Goal: Task Accomplishment & Management: Complete application form

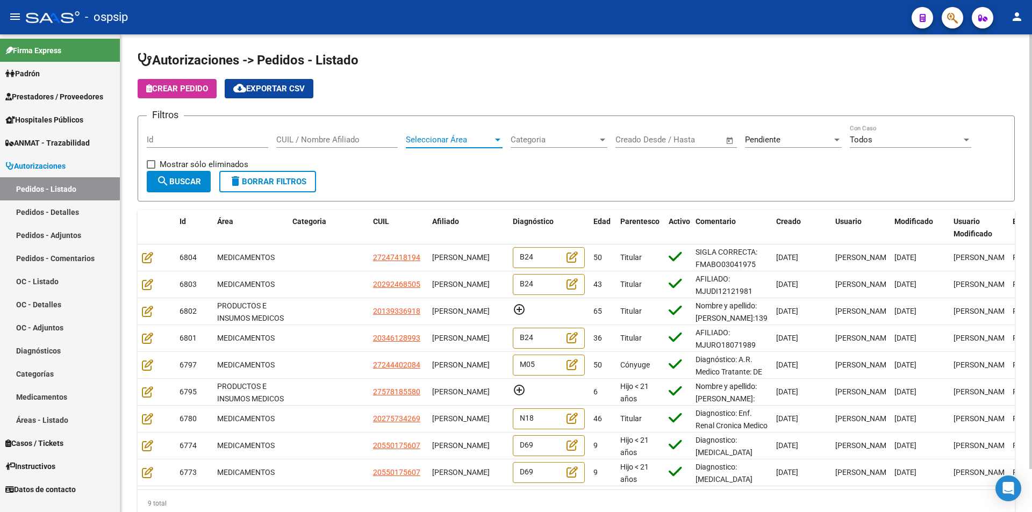
click at [484, 144] on span "Seleccionar Área" at bounding box center [449, 140] width 87 height 10
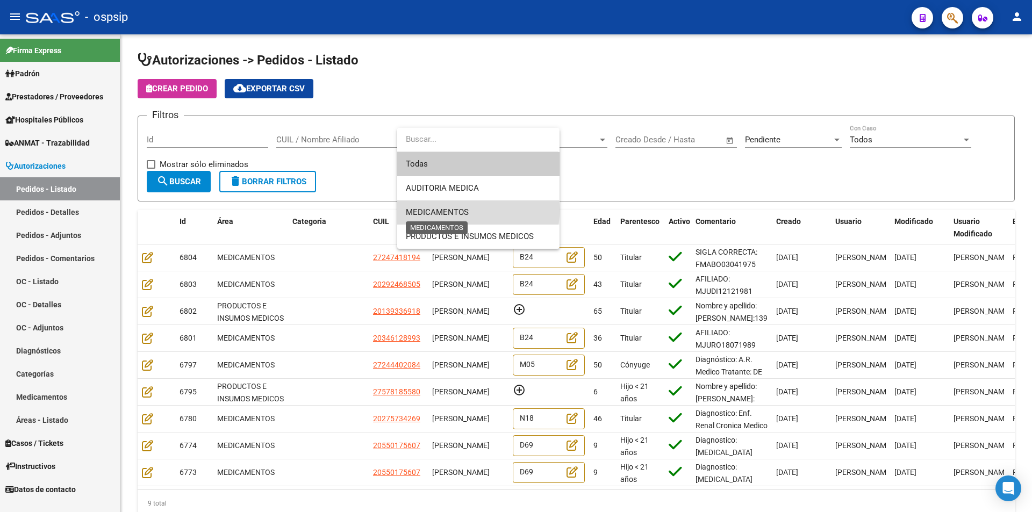
click at [451, 211] on span "MEDICAMENTOS" at bounding box center [437, 213] width 63 height 10
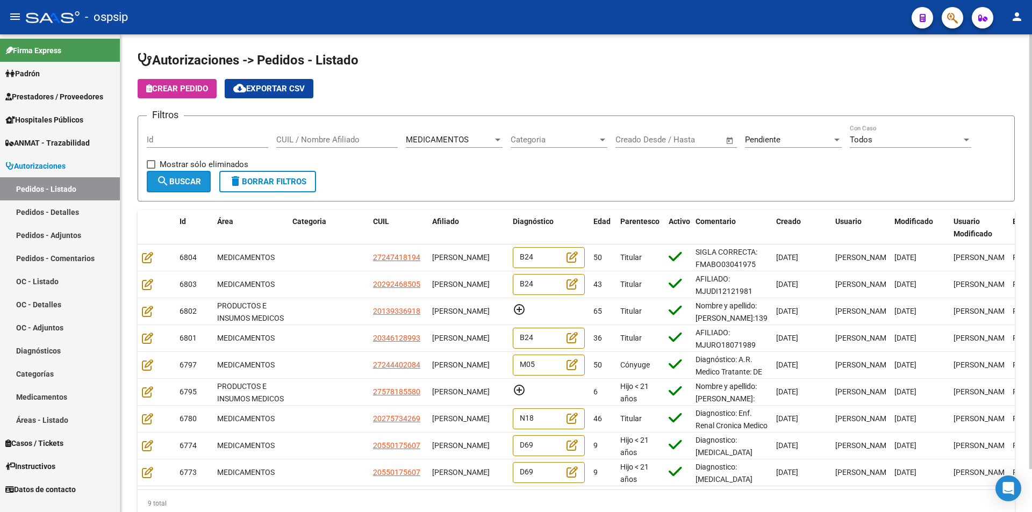
click at [177, 182] on span "search Buscar" at bounding box center [178, 182] width 45 height 10
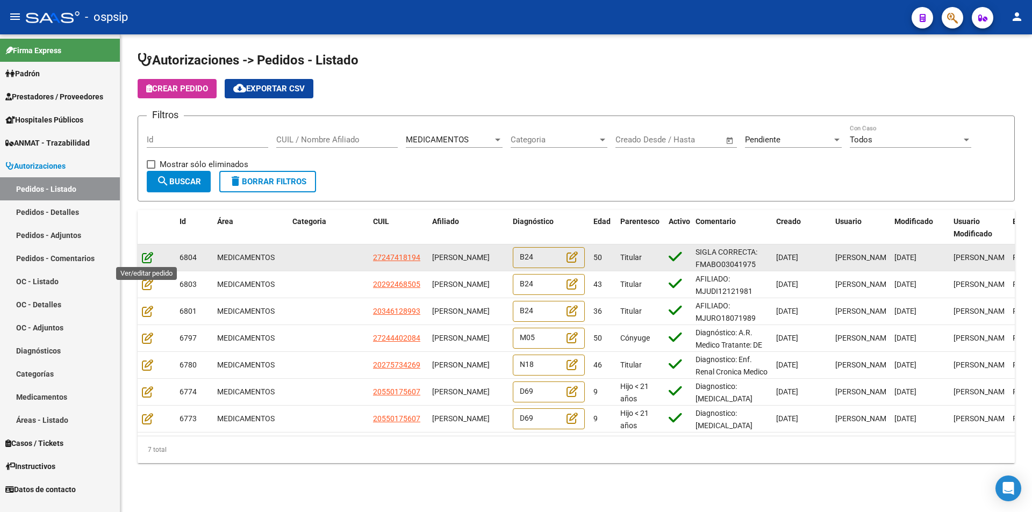
click at [148, 257] on icon at bounding box center [147, 258] width 11 height 12
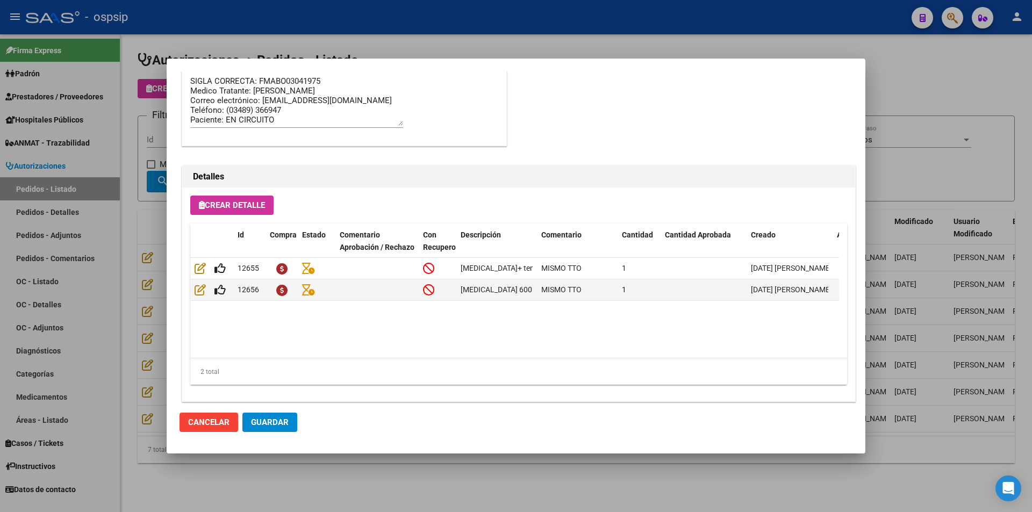
scroll to position [687, 0]
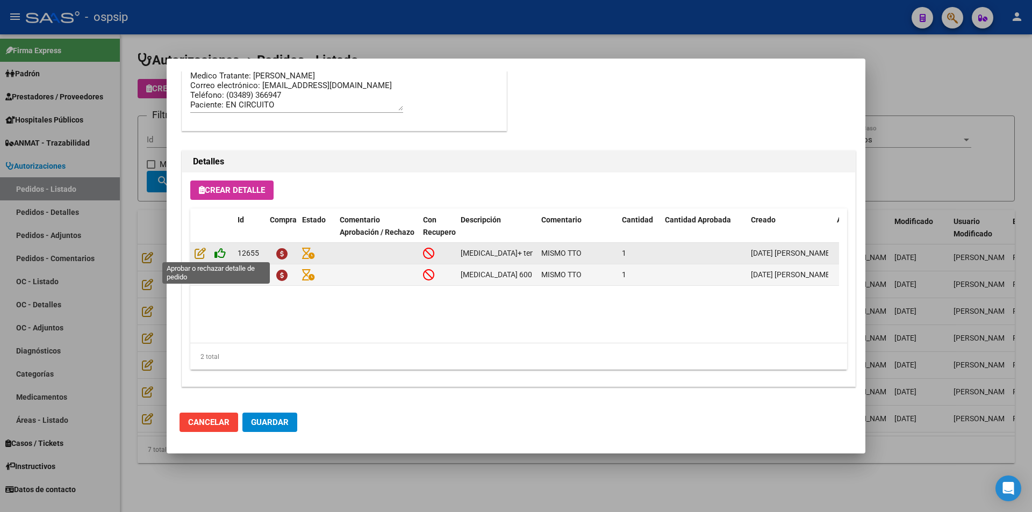
click at [219, 258] on icon at bounding box center [220, 253] width 11 height 12
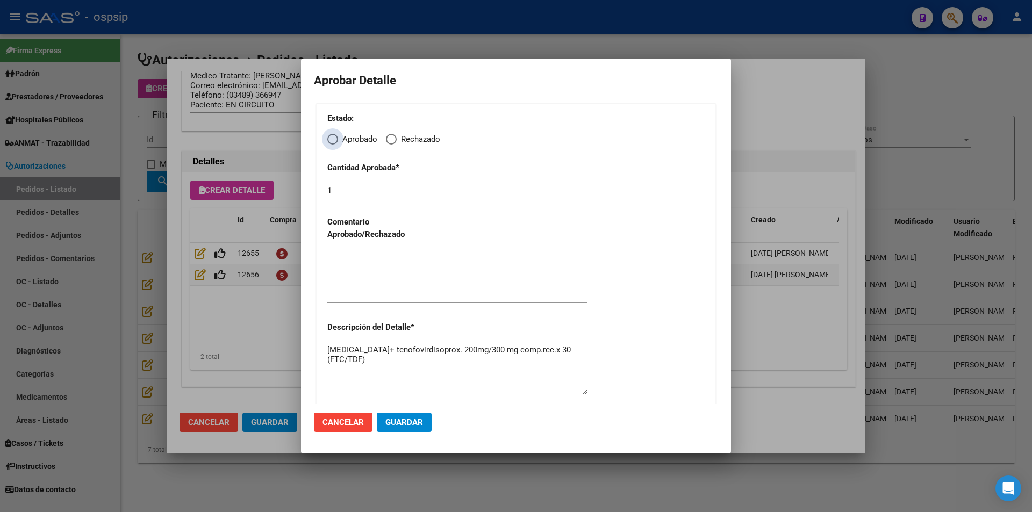
click at [332, 137] on span "Elija una opción" at bounding box center [332, 139] width 11 height 11
click at [332, 137] on input "Aprobado" at bounding box center [332, 139] width 11 height 11
radio input "true"
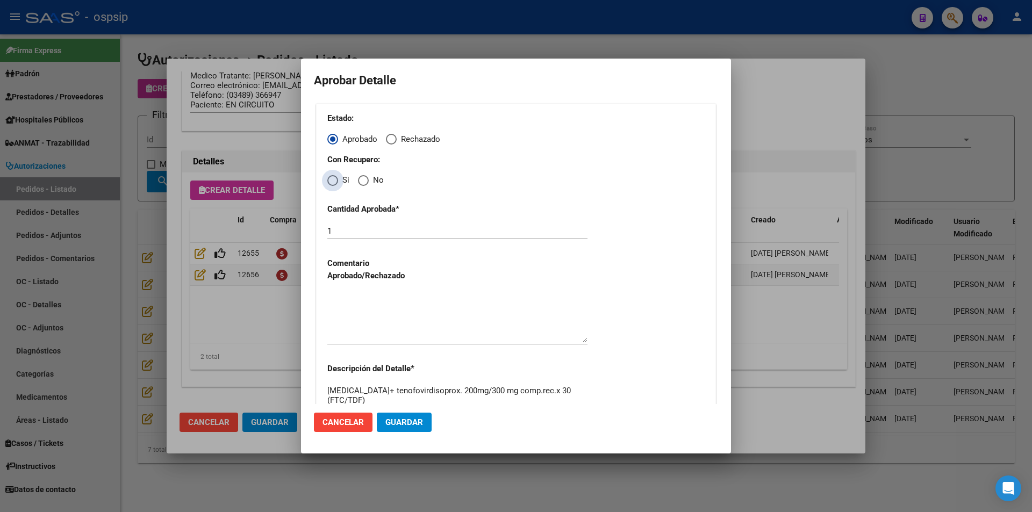
drag, startPoint x: 333, startPoint y: 182, endPoint x: 332, endPoint y: 192, distance: 10.3
click at [333, 182] on span "Elija una opción" at bounding box center [332, 180] width 11 height 11
click at [333, 182] on input "Si" at bounding box center [332, 180] width 11 height 11
radio input "true"
click at [361, 307] on textarea at bounding box center [457, 317] width 260 height 51
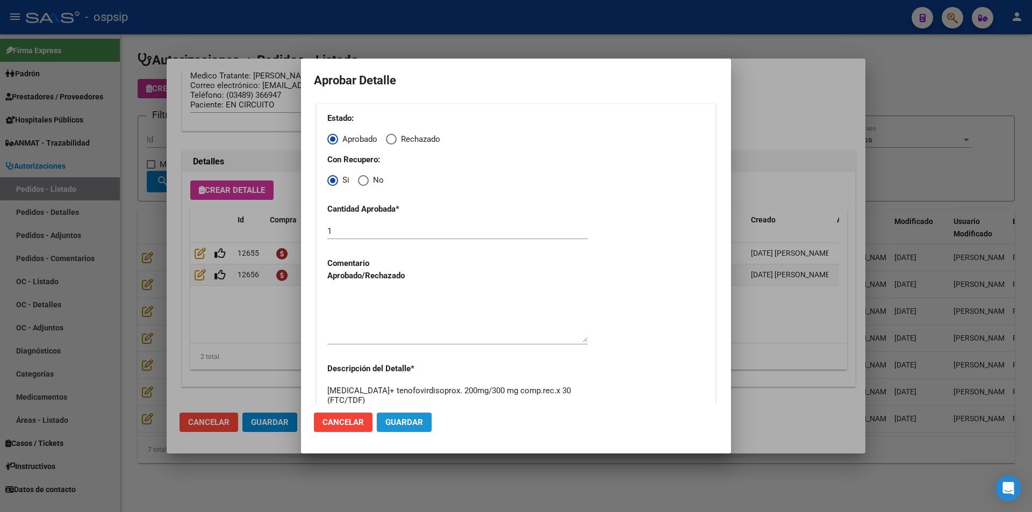
click at [393, 427] on span "Guardar" at bounding box center [405, 423] width 38 height 10
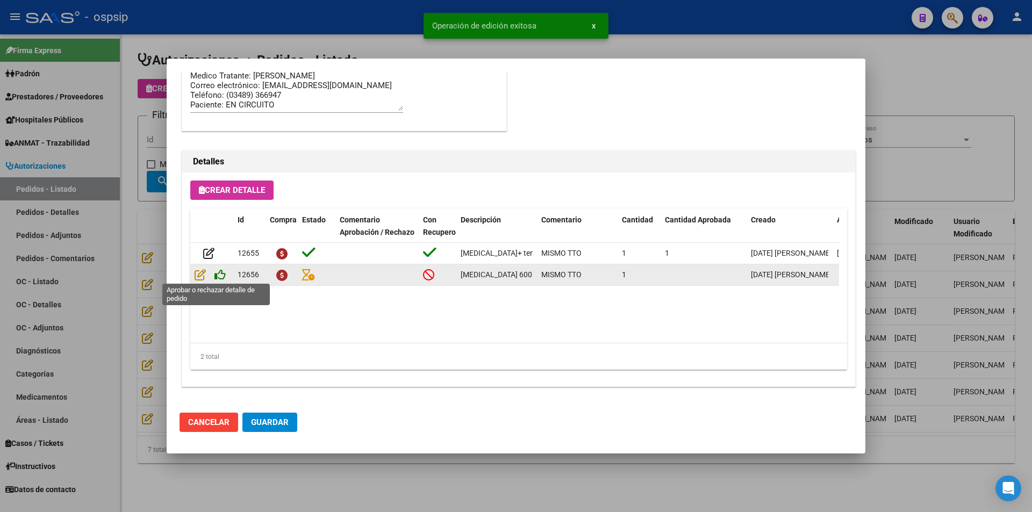
click at [220, 270] on icon at bounding box center [220, 275] width 11 height 12
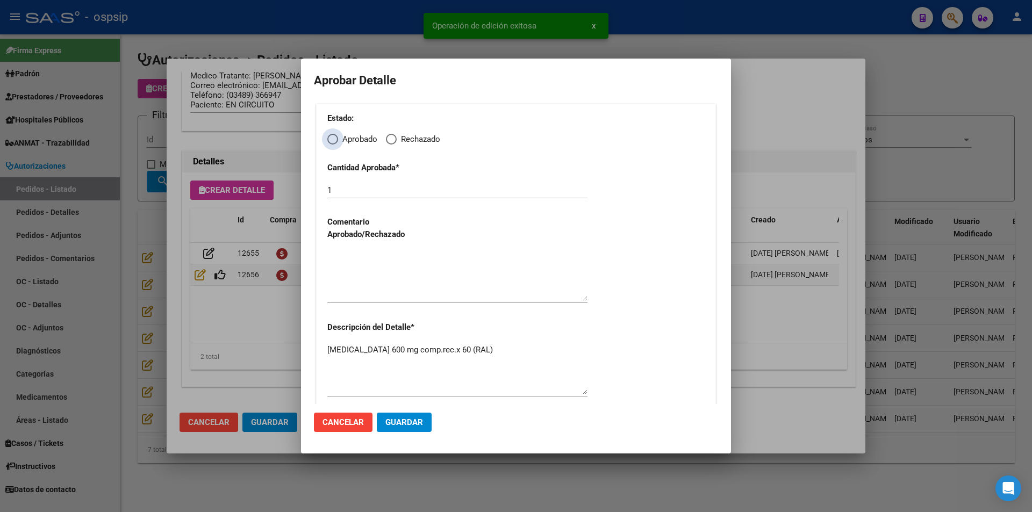
click at [331, 141] on span "Elija una opción" at bounding box center [332, 139] width 11 height 11
click at [331, 141] on input "Aprobado" at bounding box center [332, 139] width 11 height 11
radio input "true"
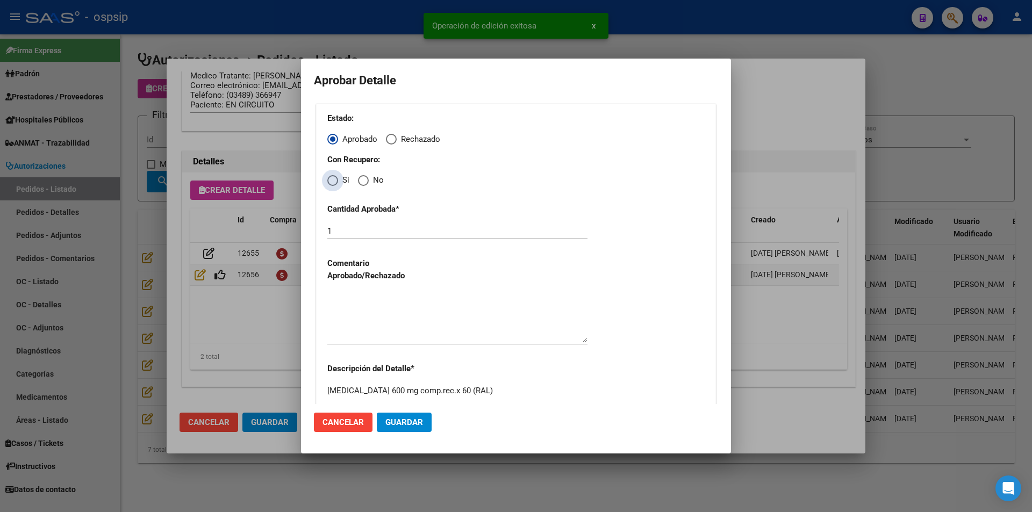
drag, startPoint x: 330, startPoint y: 183, endPoint x: 339, endPoint y: 235, distance: 53.0
click at [330, 183] on span "Elija una opción" at bounding box center [332, 180] width 11 height 11
click at [330, 183] on input "Si" at bounding box center [332, 180] width 11 height 11
radio input "true"
click at [380, 315] on textarea at bounding box center [457, 317] width 260 height 51
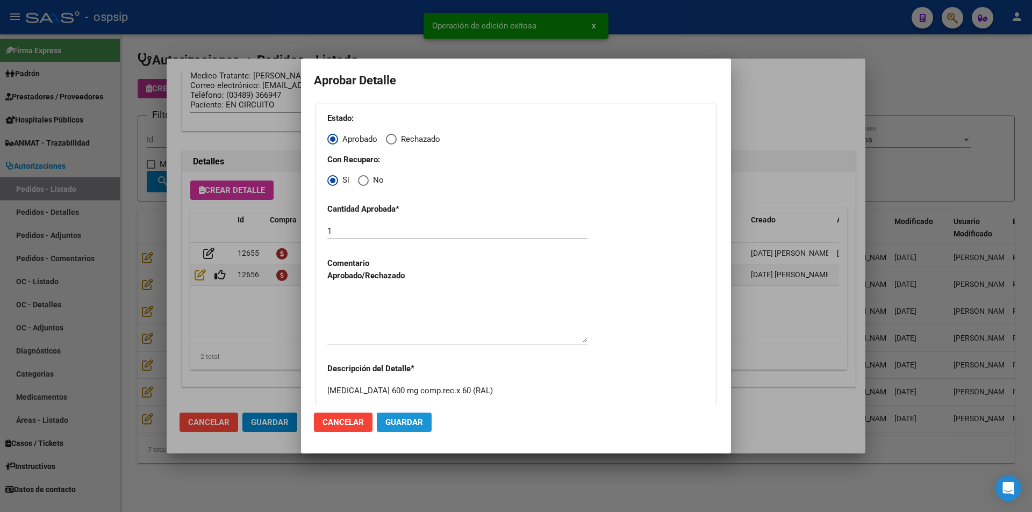
drag, startPoint x: 393, startPoint y: 416, endPoint x: 334, endPoint y: 429, distance: 59.5
click at [391, 418] on button "Guardar" at bounding box center [404, 422] width 55 height 19
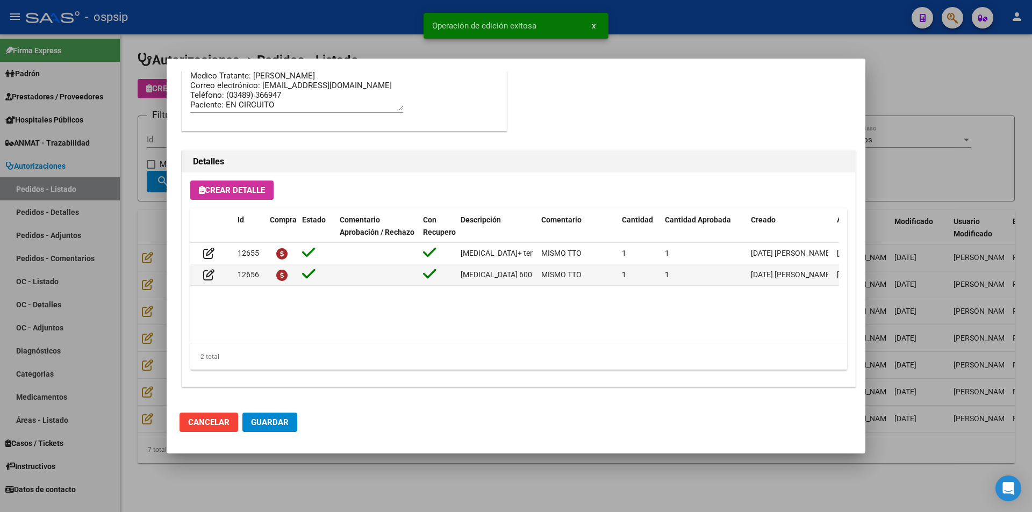
click at [267, 426] on span "Guardar" at bounding box center [270, 423] width 38 height 10
drag, startPoint x: 267, startPoint y: 420, endPoint x: 273, endPoint y: 429, distance: 10.1
click at [267, 422] on span "Guardar" at bounding box center [270, 423] width 38 height 10
click at [327, 483] on div at bounding box center [516, 256] width 1032 height 512
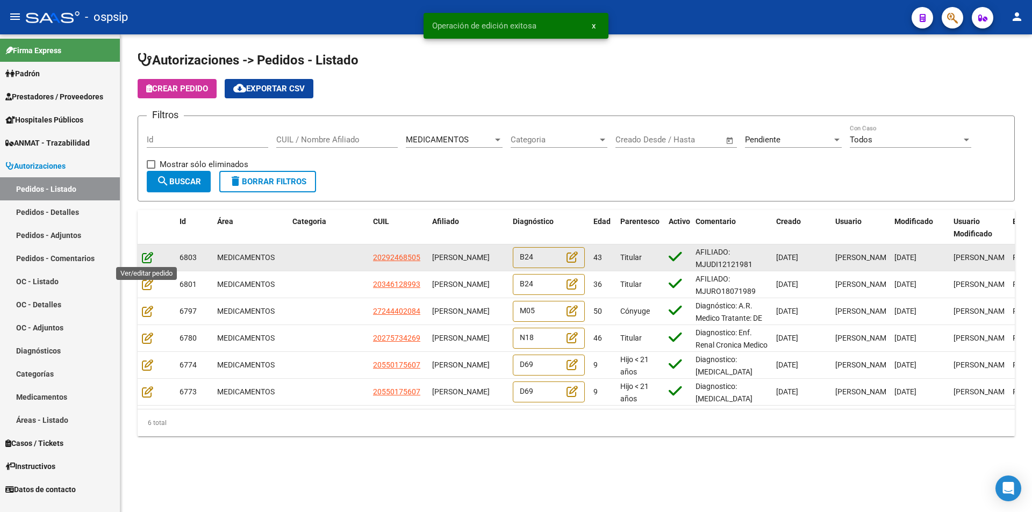
click at [144, 256] on icon at bounding box center [147, 258] width 11 height 12
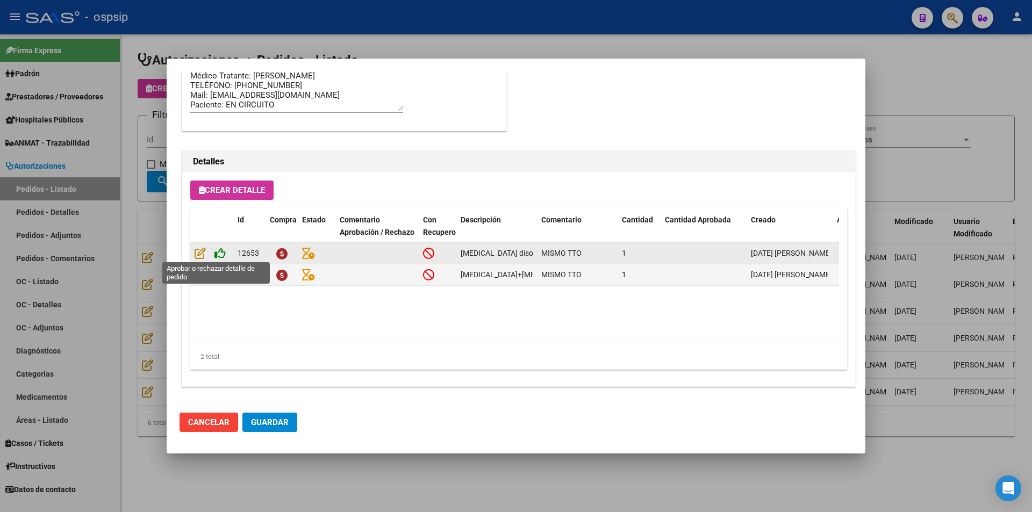
click at [216, 251] on icon at bounding box center [220, 253] width 11 height 12
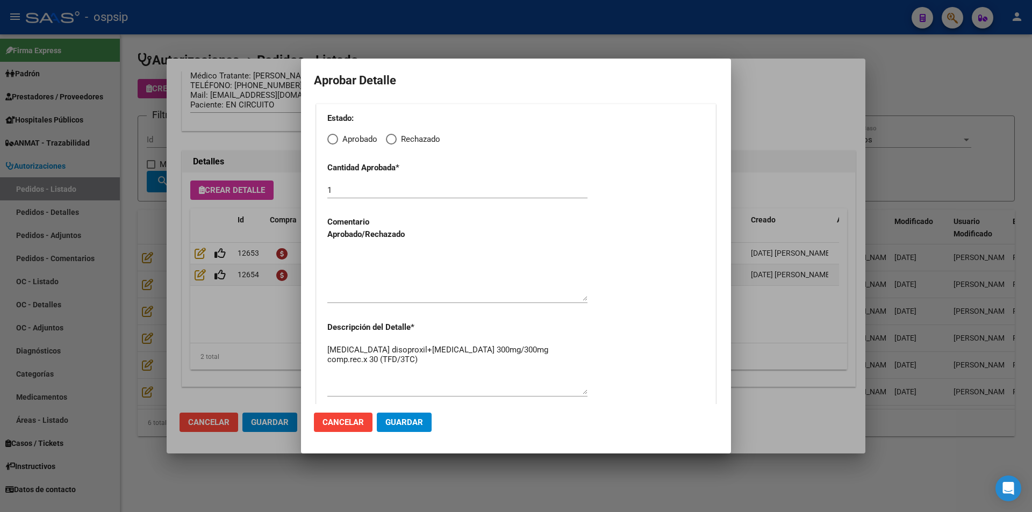
click at [332, 139] on span "Elija una opción" at bounding box center [332, 139] width 11 height 11
click at [332, 139] on input "Aprobado" at bounding box center [332, 139] width 11 height 11
radio input "true"
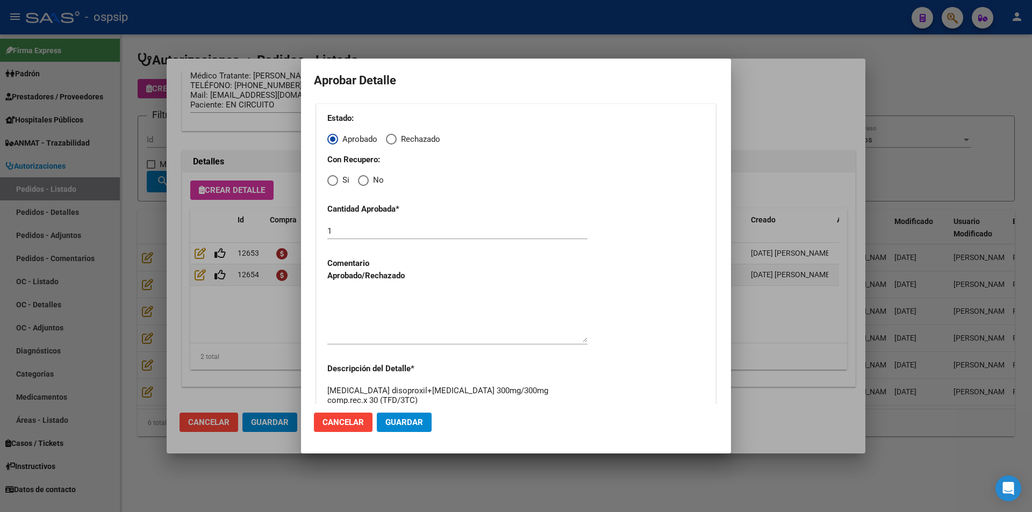
click at [336, 186] on span "Elija una opción" at bounding box center [332, 180] width 11 height 11
click at [336, 186] on input "Si" at bounding box center [332, 180] width 11 height 11
radio input "true"
click at [364, 317] on textarea at bounding box center [457, 317] width 260 height 51
click at [394, 424] on span "Guardar" at bounding box center [405, 423] width 38 height 10
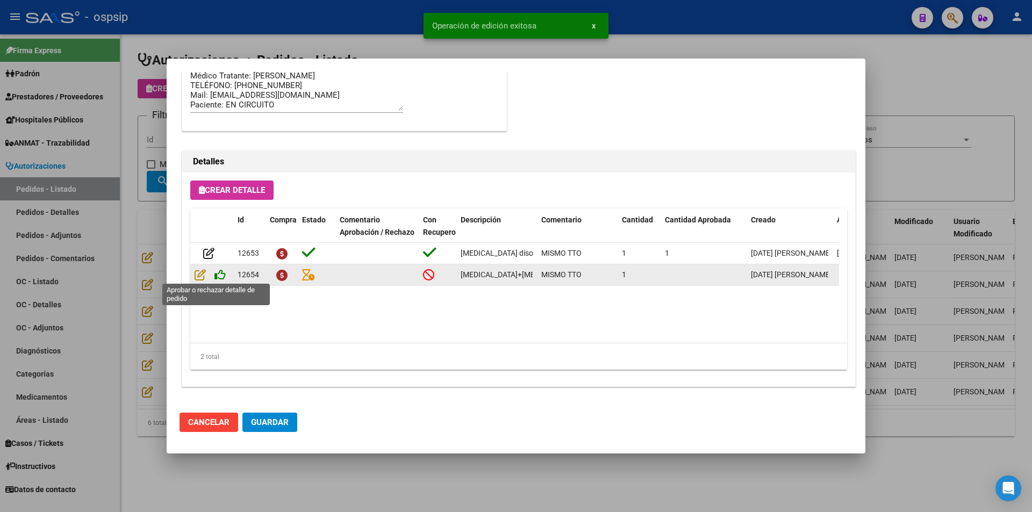
click at [219, 277] on icon at bounding box center [220, 275] width 11 height 12
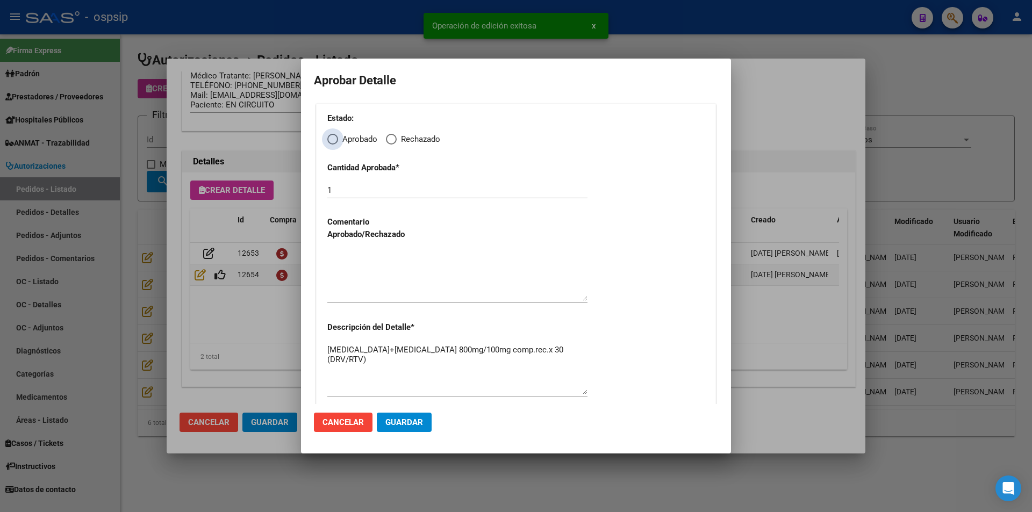
click at [331, 138] on span "Elija una opción" at bounding box center [332, 139] width 11 height 11
click at [331, 138] on input "Aprobado" at bounding box center [332, 139] width 11 height 11
radio input "true"
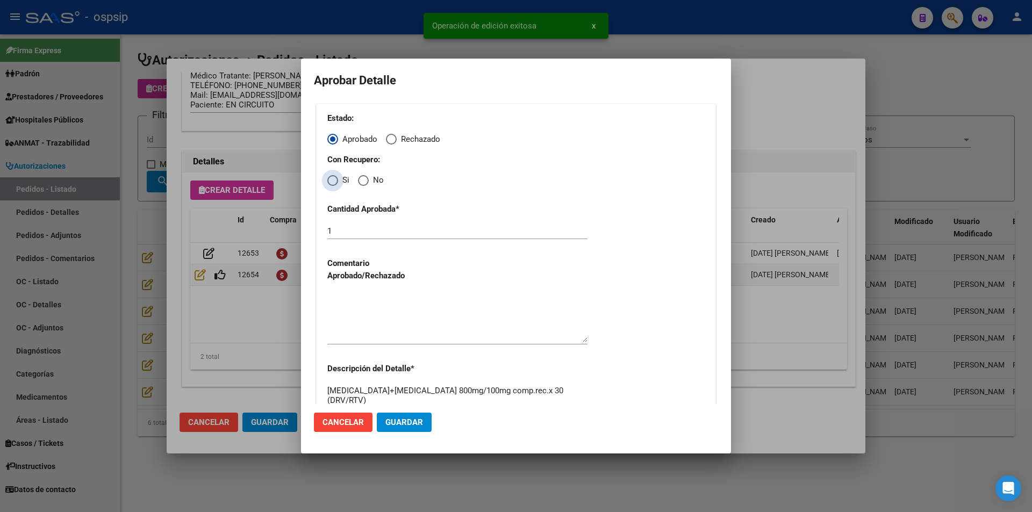
click at [332, 183] on span "Elija una opción" at bounding box center [332, 180] width 11 height 11
click at [332, 183] on input "Si" at bounding box center [332, 180] width 11 height 11
radio input "true"
drag, startPoint x: 376, startPoint y: 307, endPoint x: 386, endPoint y: 357, distance: 50.9
click at [377, 312] on textarea at bounding box center [457, 317] width 260 height 51
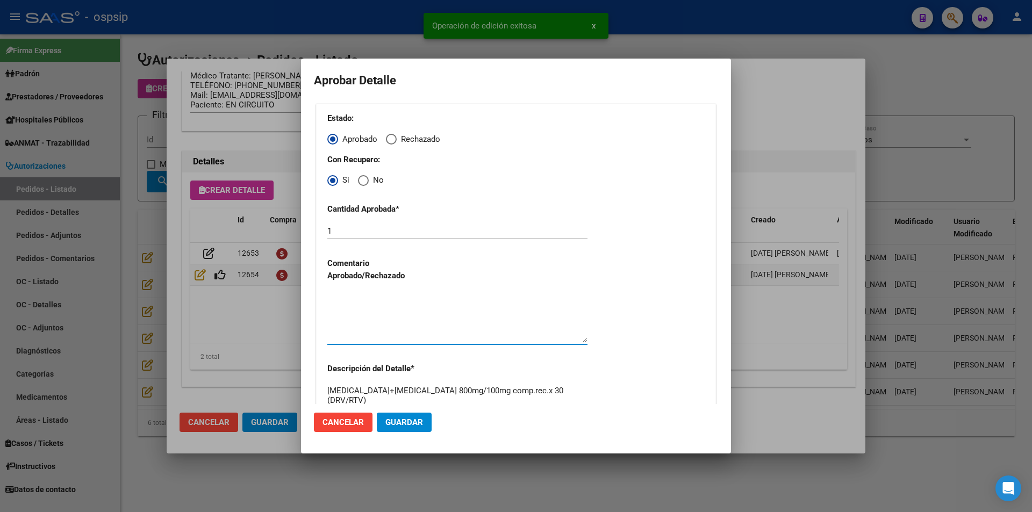
click at [396, 422] on span "Guardar" at bounding box center [405, 423] width 38 height 10
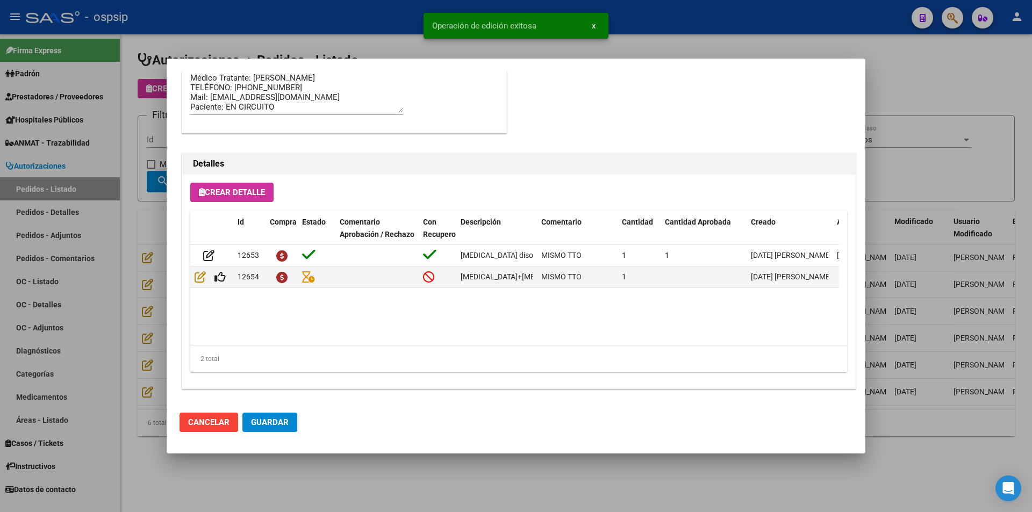
drag, startPoint x: 255, startPoint y: 422, endPoint x: 280, endPoint y: 437, distance: 29.0
click at [267, 430] on button "Guardar" at bounding box center [270, 422] width 55 height 19
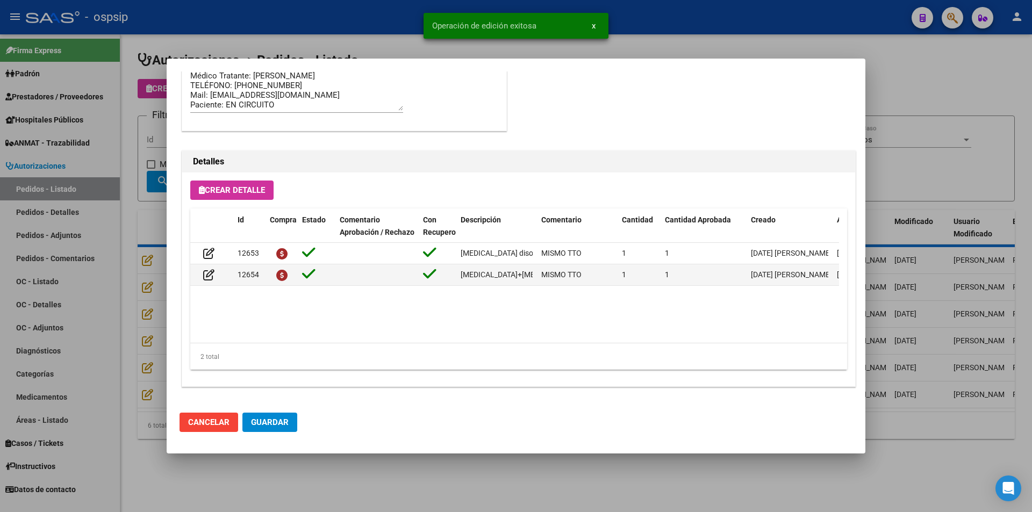
drag, startPoint x: 289, startPoint y: 471, endPoint x: 280, endPoint y: 473, distance: 9.8
click at [286, 473] on div at bounding box center [516, 256] width 1032 height 512
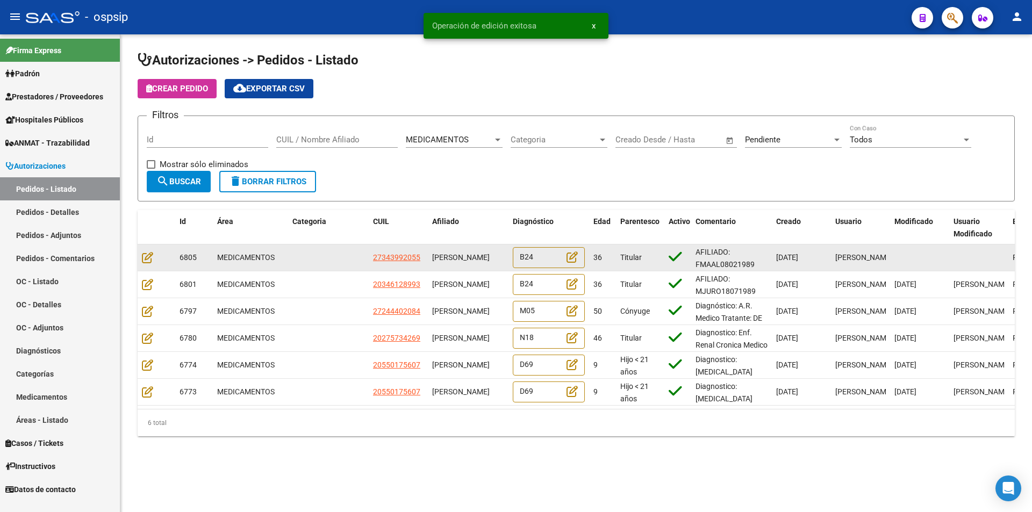
click at [148, 248] on datatable-body-cell at bounding box center [157, 258] width 38 height 26
click at [148, 252] on icon at bounding box center [147, 258] width 11 height 12
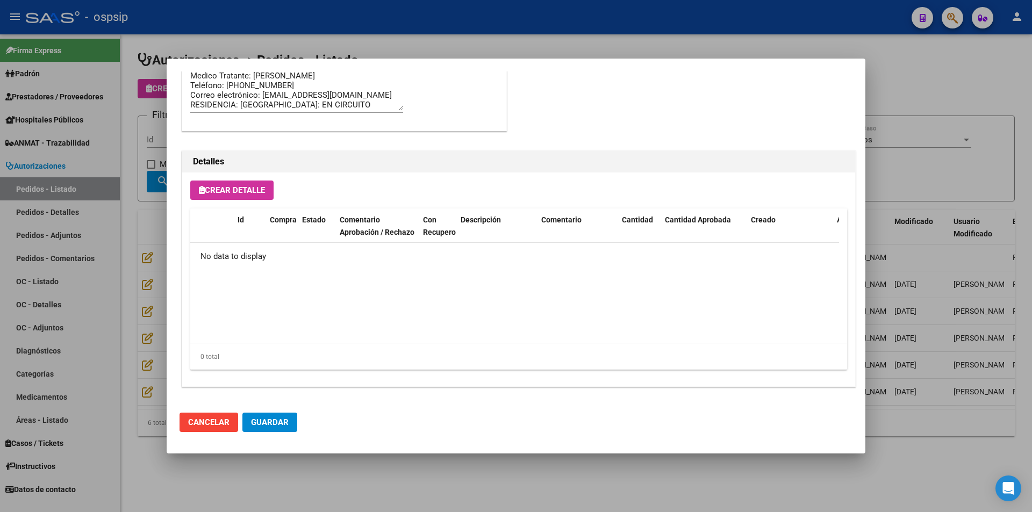
scroll to position [633, 0]
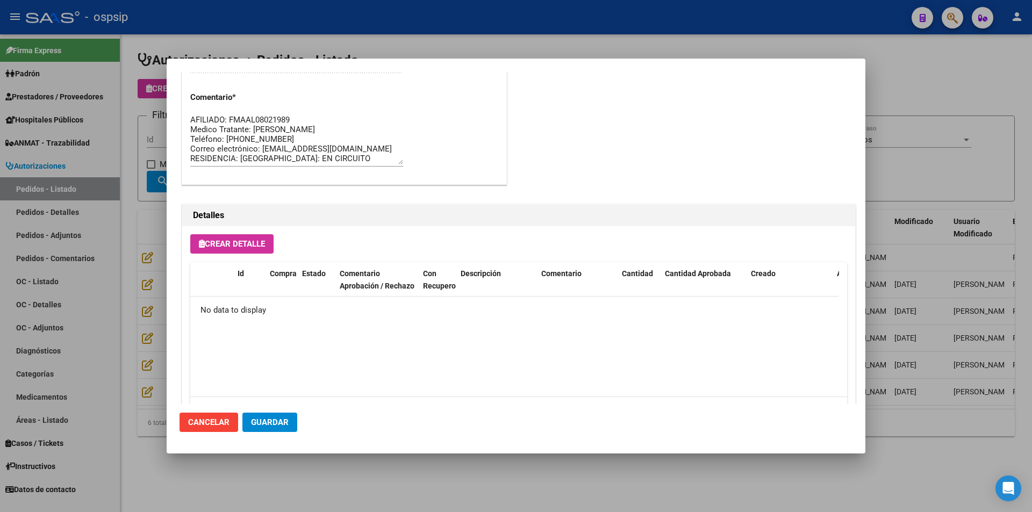
click at [324, 499] on div at bounding box center [516, 256] width 1032 height 512
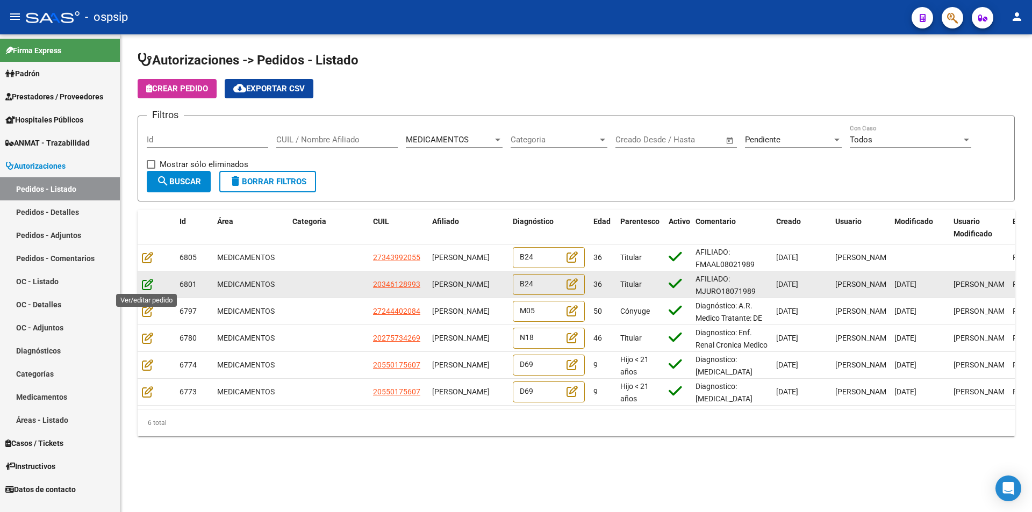
click at [149, 282] on icon at bounding box center [147, 285] width 11 height 12
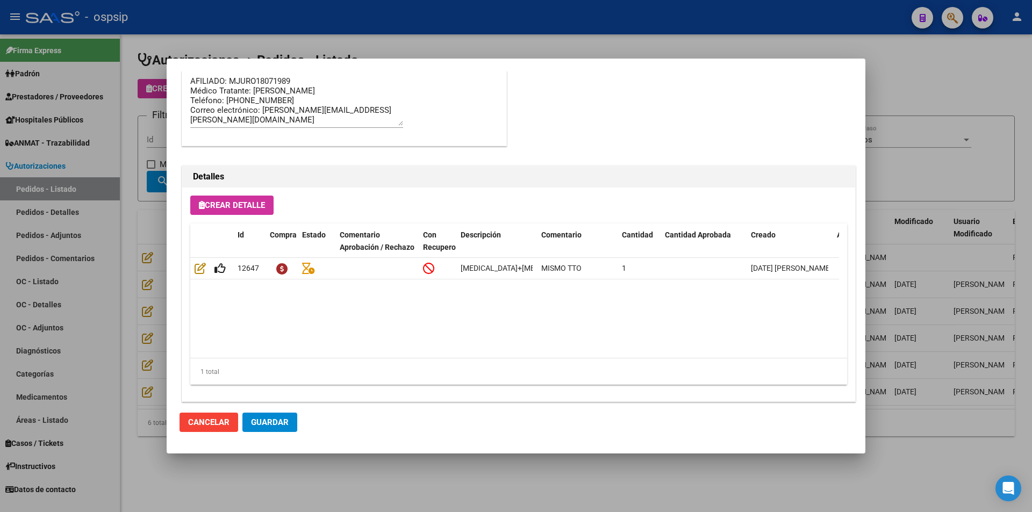
scroll to position [687, 0]
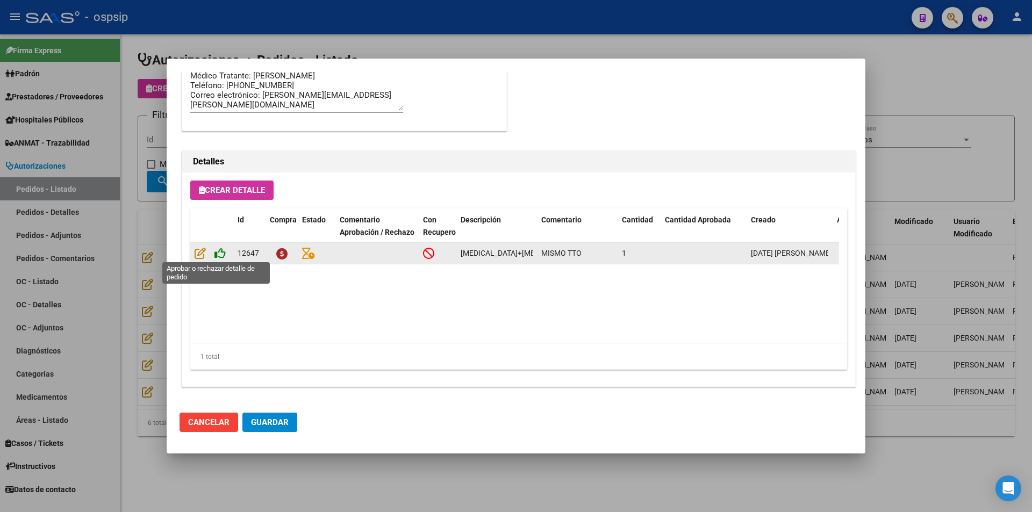
click at [219, 256] on icon at bounding box center [220, 253] width 11 height 12
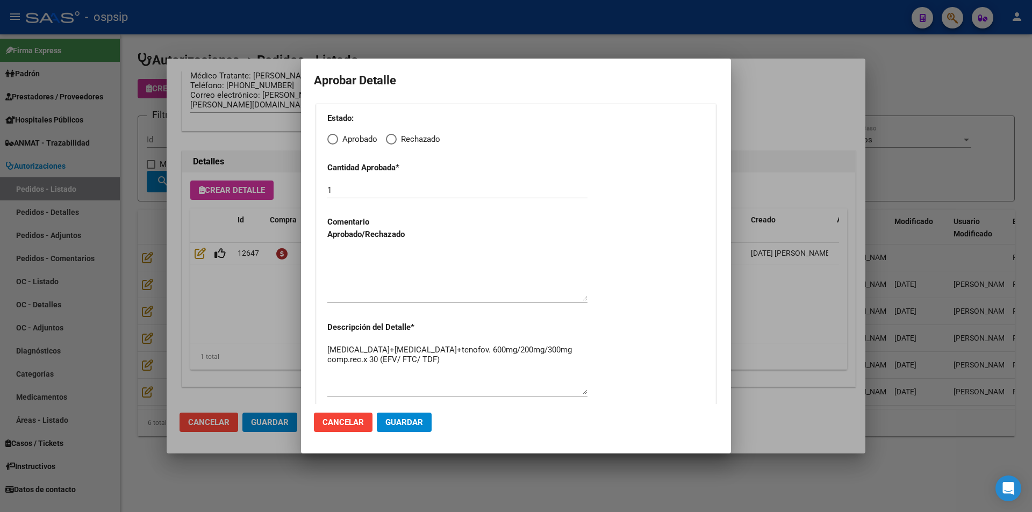
click at [334, 140] on span "Elija una opción" at bounding box center [332, 139] width 11 height 11
click at [334, 140] on input "Aprobado" at bounding box center [332, 139] width 11 height 11
radio input "true"
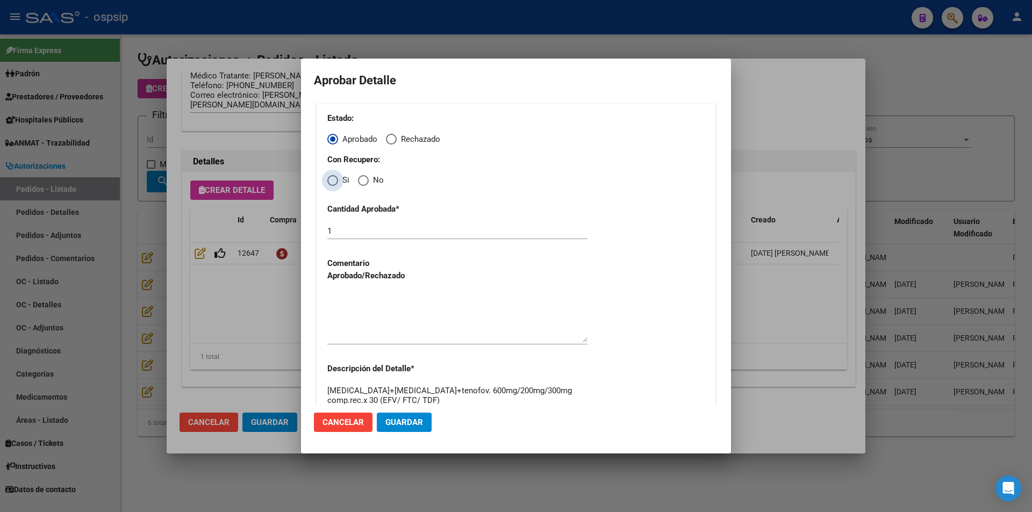
drag, startPoint x: 334, startPoint y: 177, endPoint x: 347, endPoint y: 232, distance: 56.2
click at [334, 180] on span "Elija una opción" at bounding box center [332, 180] width 11 height 11
click at [334, 180] on input "Si" at bounding box center [332, 180] width 11 height 11
radio input "true"
drag, startPoint x: 373, startPoint y: 323, endPoint x: 379, endPoint y: 351, distance: 28.5
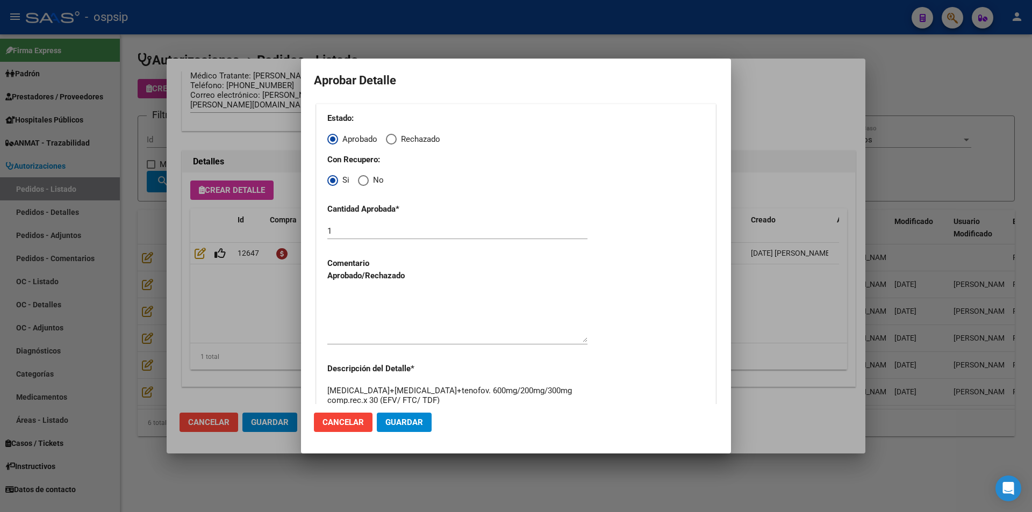
click at [375, 328] on textarea at bounding box center [457, 317] width 260 height 51
click at [394, 423] on span "Guardar" at bounding box center [405, 423] width 38 height 10
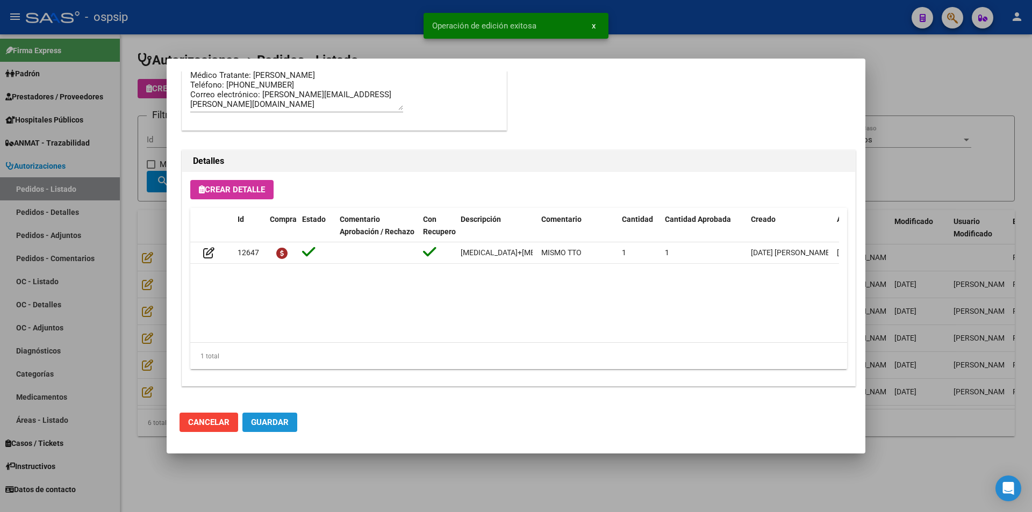
drag, startPoint x: 274, startPoint y: 425, endPoint x: 278, endPoint y: 442, distance: 17.1
click at [274, 430] on button "Guardar" at bounding box center [270, 422] width 55 height 19
drag, startPoint x: 296, startPoint y: 476, endPoint x: 290, endPoint y: 477, distance: 5.5
click at [295, 477] on div at bounding box center [516, 256] width 1032 height 512
